Goal: Task Accomplishment & Management: Manage account settings

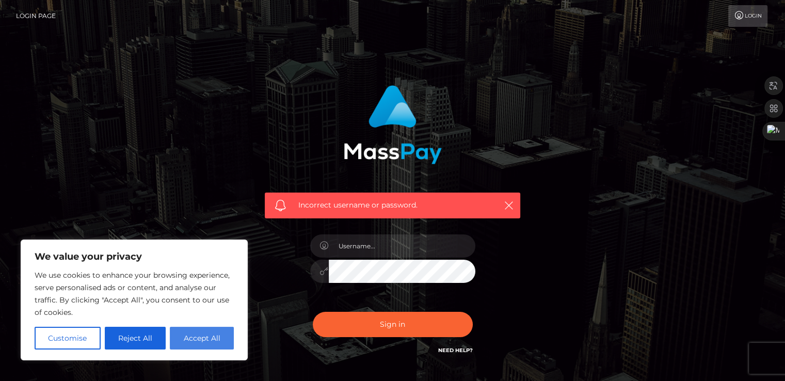
click at [216, 331] on button "Accept All" at bounding box center [202, 338] width 64 height 23
checkbox input "true"
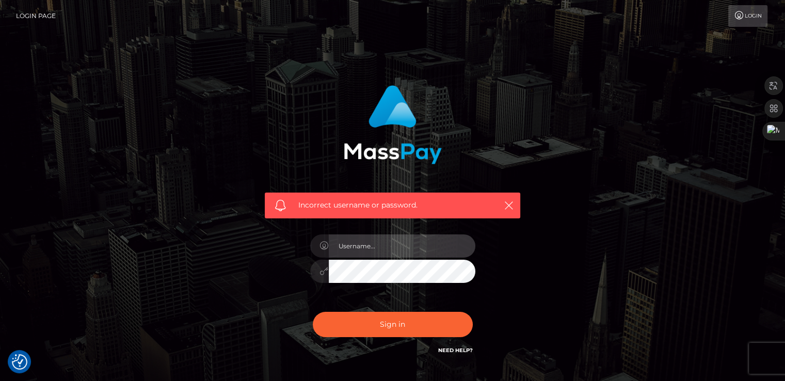
click at [396, 249] on input "text" at bounding box center [402, 245] width 147 height 23
type input "elyka3057@gmail.com"
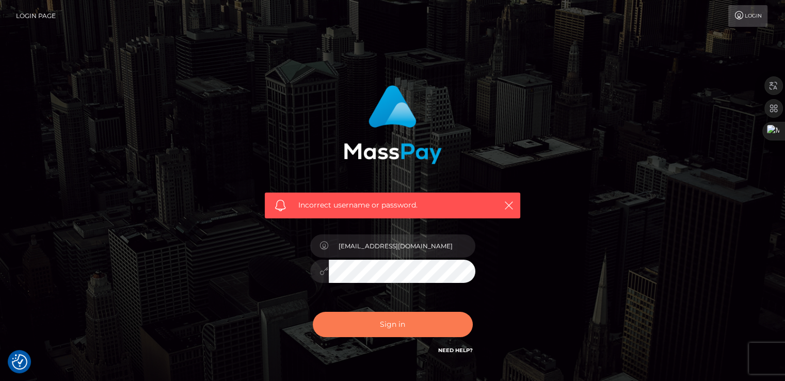
click at [375, 325] on button "Sign in" at bounding box center [393, 324] width 160 height 25
